Goal: Task Accomplishment & Management: Complete application form

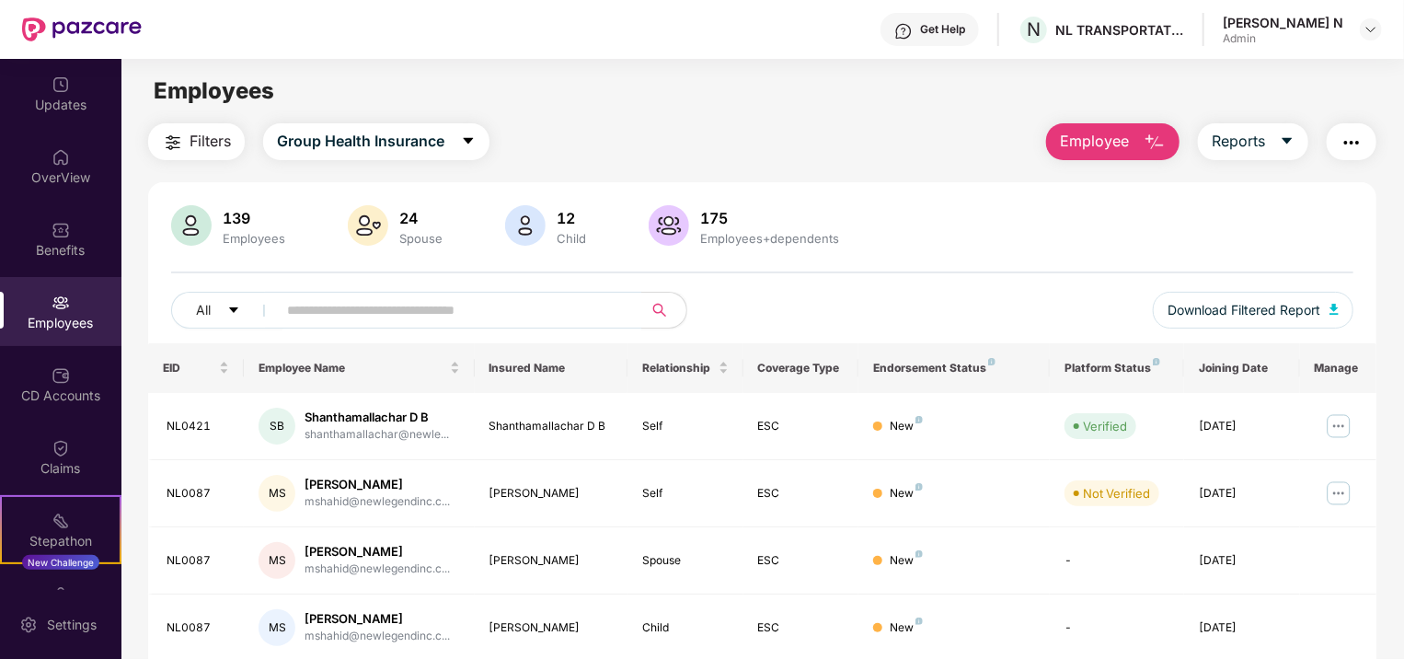
click at [115, 26] on img at bounding box center [82, 29] width 120 height 24
click at [762, 140] on div "Filters Group Health Insurance Employee Reports" at bounding box center [762, 141] width 1229 height 37
click at [815, 96] on div "Employees" at bounding box center [762, 91] width 1282 height 35
click at [869, 77] on div "Employees" at bounding box center [762, 91] width 1282 height 35
click at [1086, 145] on span "Employee" at bounding box center [1094, 141] width 69 height 23
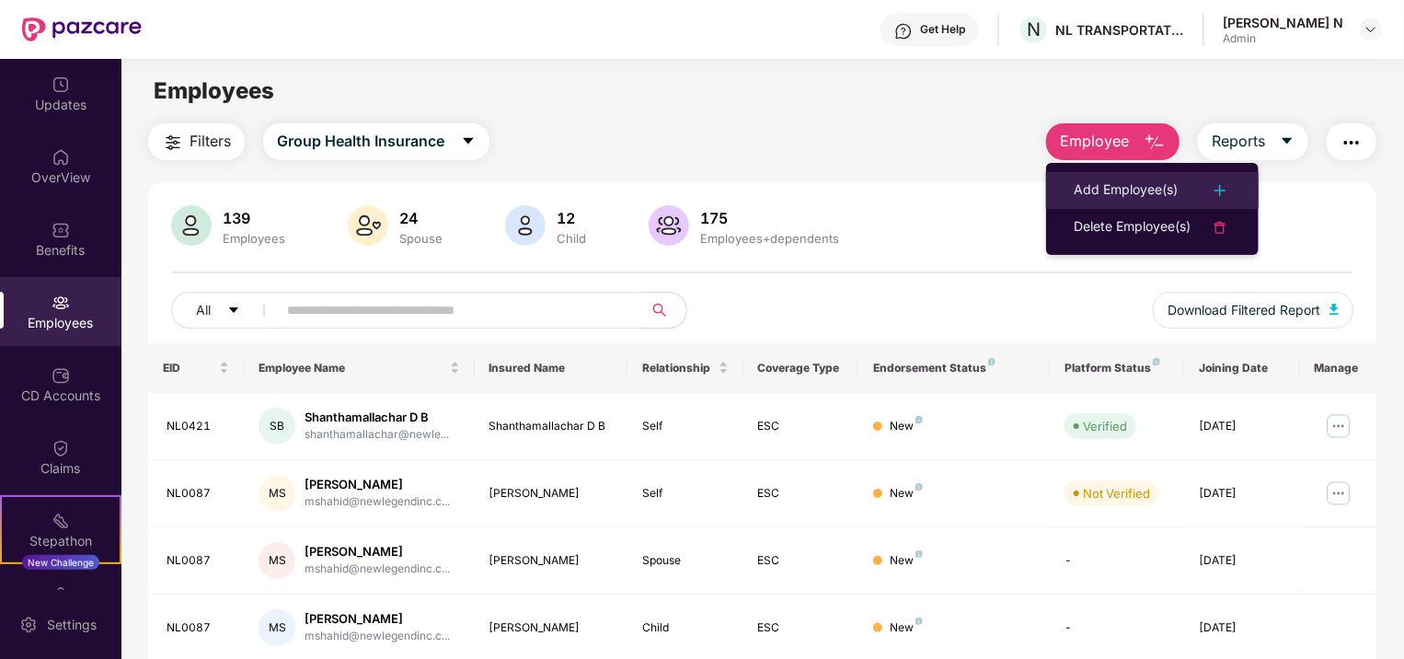
click at [1094, 191] on div "Add Employee(s)" at bounding box center [1126, 190] width 104 height 22
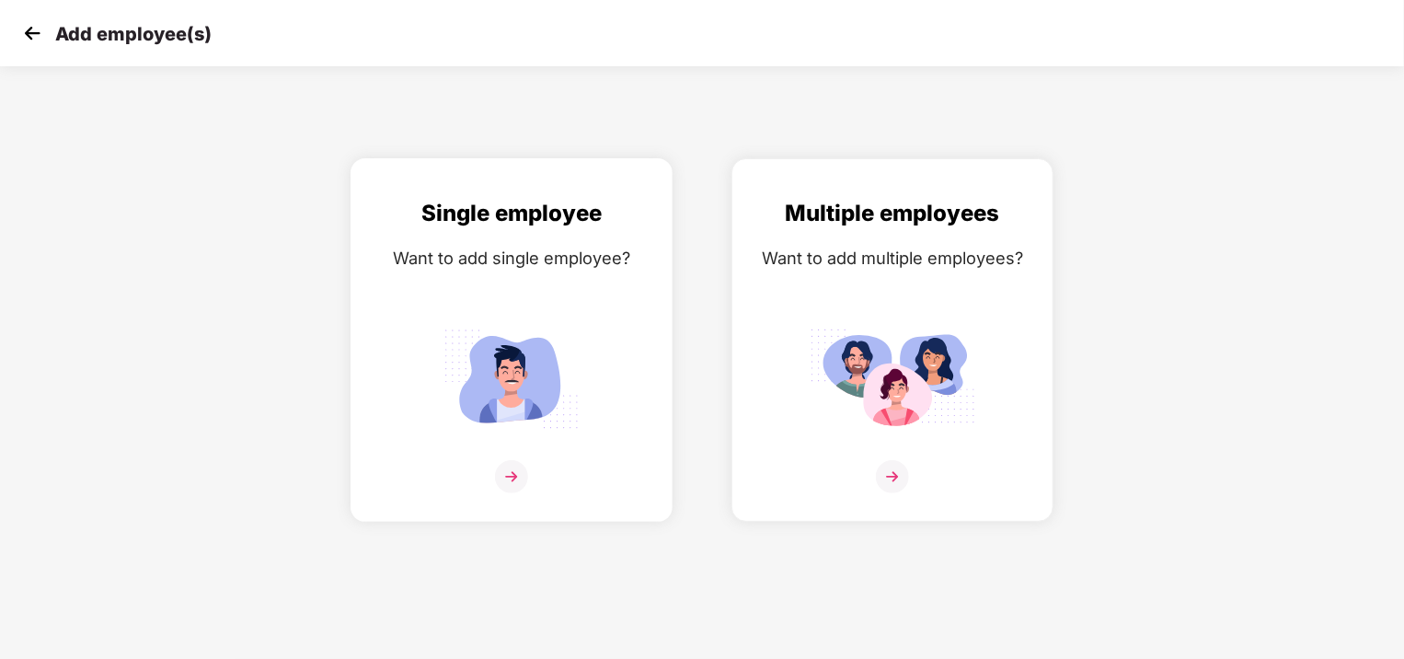
click at [526, 398] on img at bounding box center [512, 378] width 166 height 115
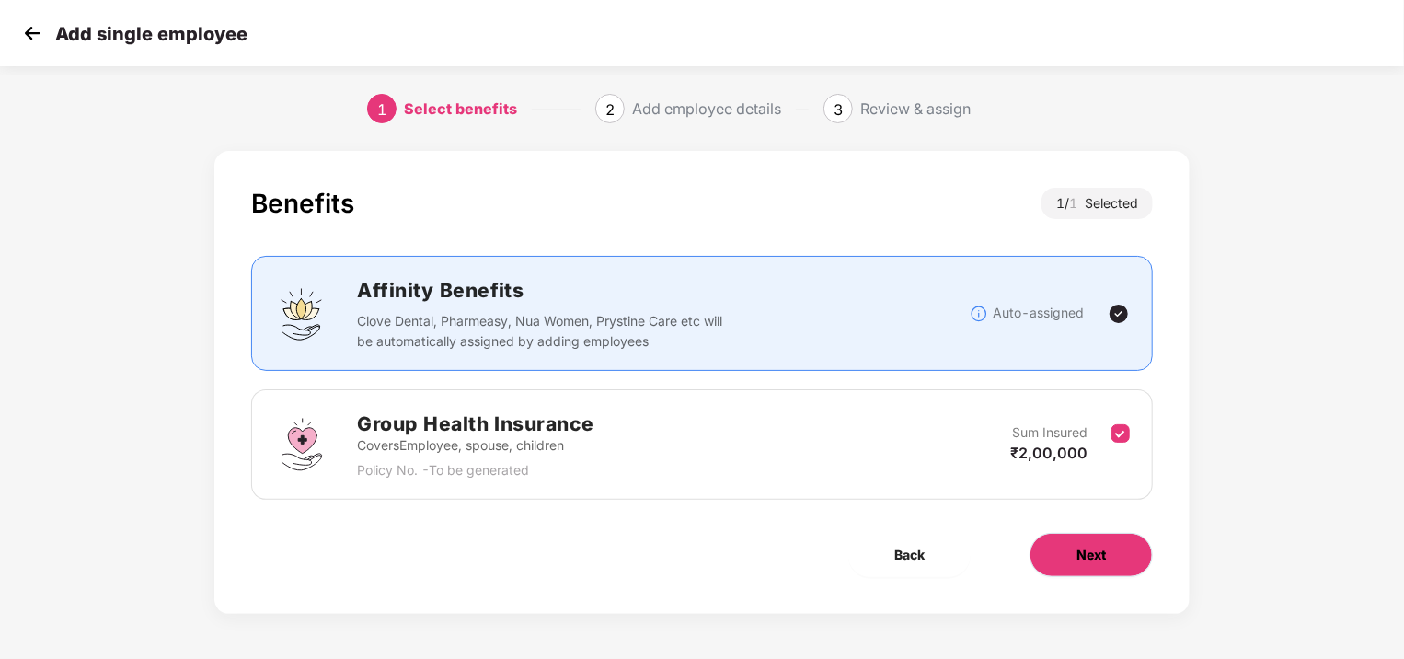
click at [1091, 553] on span "Next" at bounding box center [1091, 555] width 29 height 20
